Goal: Communication & Community: Answer question/provide support

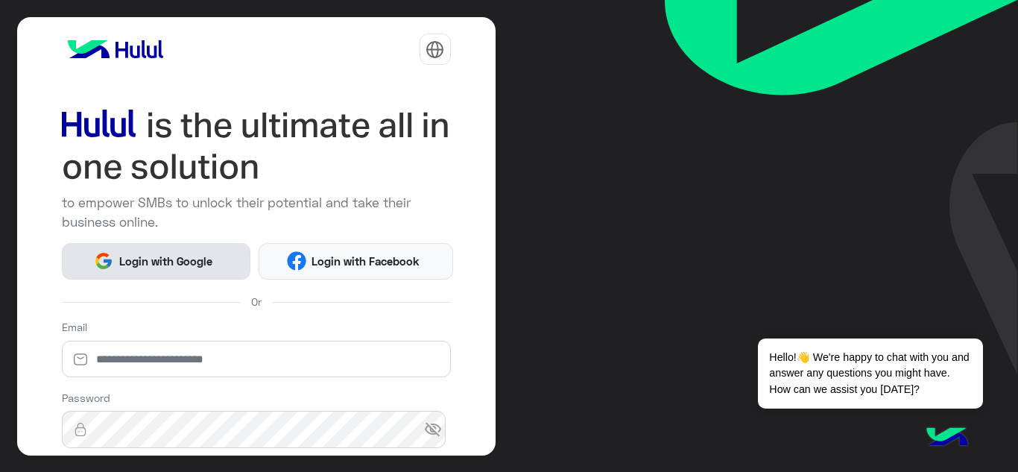
click at [200, 254] on span "Login with Google" at bounding box center [165, 261] width 104 height 17
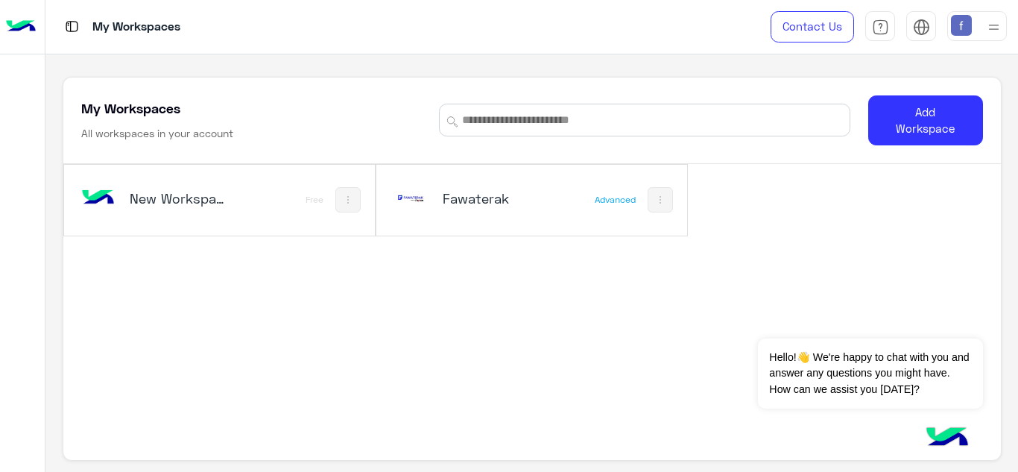
click at [470, 194] on h5 "Fawaterak" at bounding box center [494, 198] width 102 height 18
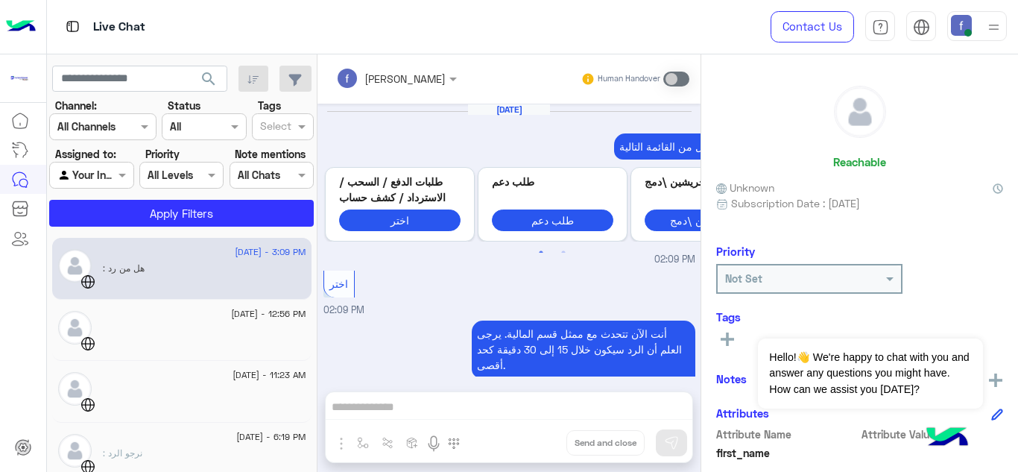
scroll to position [405, 0]
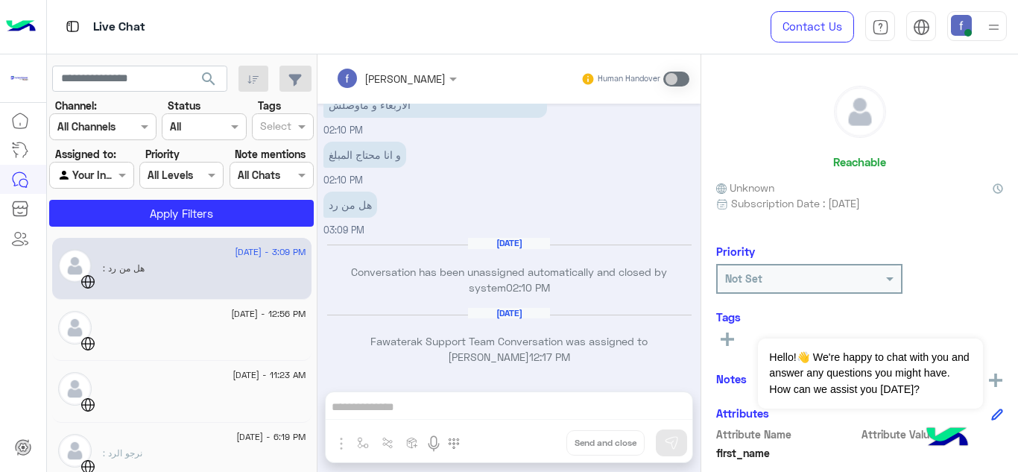
click at [196, 274] on div ": هل من رد" at bounding box center [204, 275] width 203 height 26
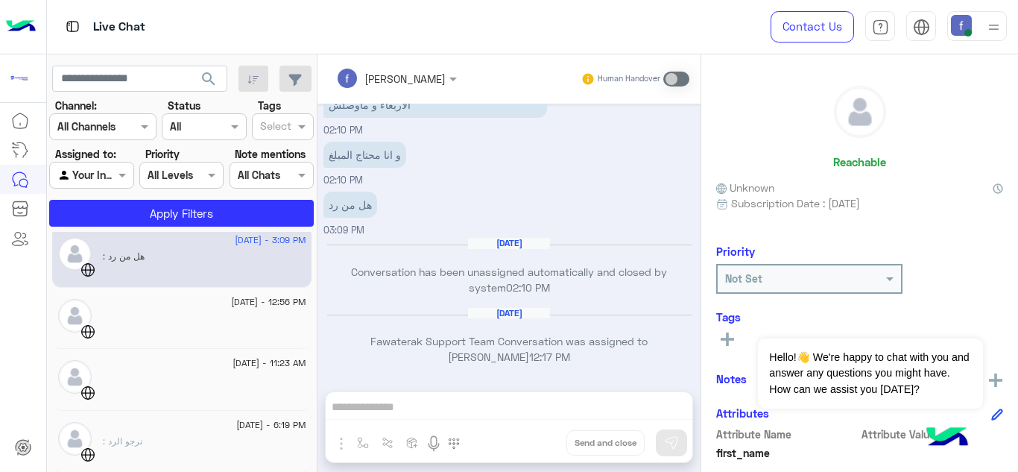
click at [436, 403] on div "[PERSON_NAME] Human Handover [DATE] اختر سبب الاتصال من القائمة التالية: Previo…" at bounding box center [508, 265] width 383 height 423
